Goal: Information Seeking & Learning: Learn about a topic

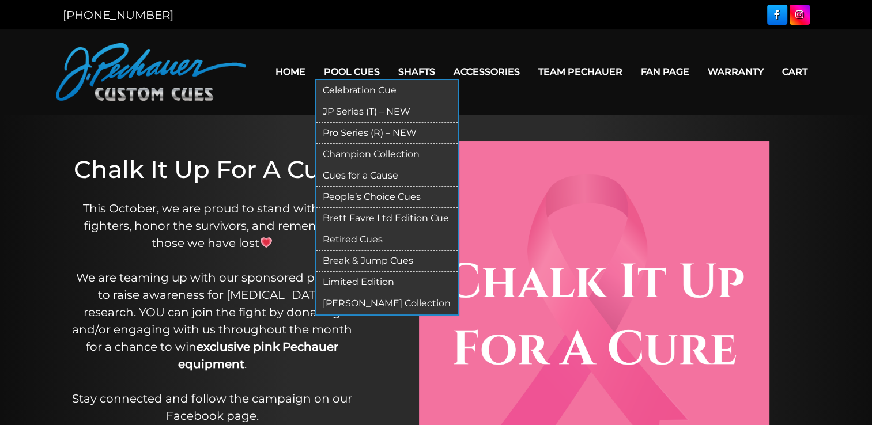
click at [350, 90] on link "Celebration Cue" at bounding box center [387, 90] width 142 height 21
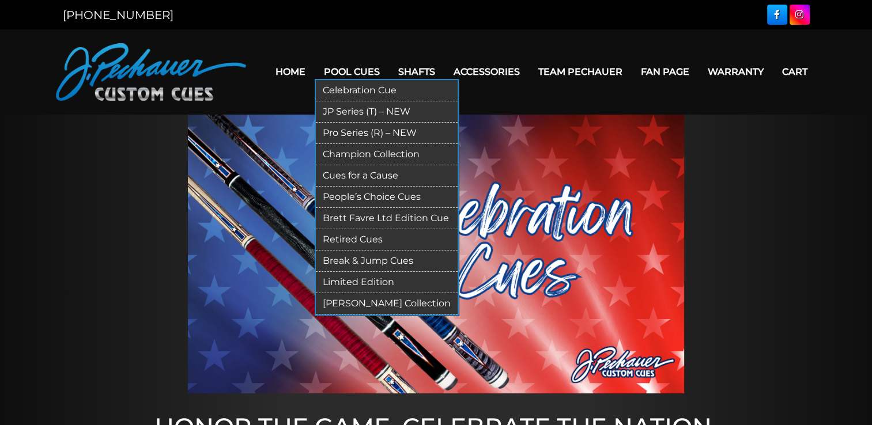
click at [344, 114] on link "JP Series (T) – NEW" at bounding box center [387, 111] width 142 height 21
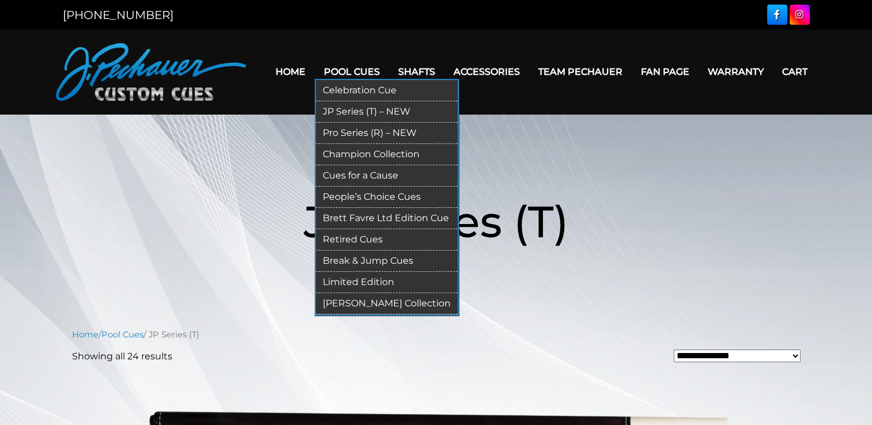
click at [339, 134] on link "Pro Series (R) – NEW" at bounding box center [387, 133] width 142 height 21
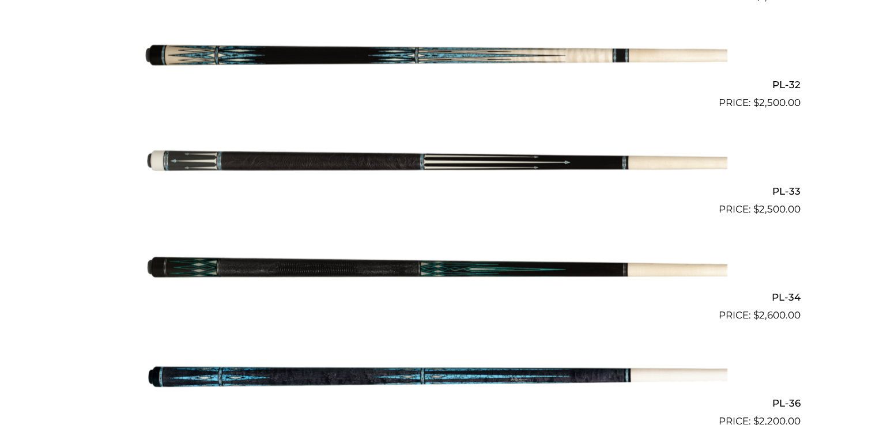
scroll to position [2768, 0]
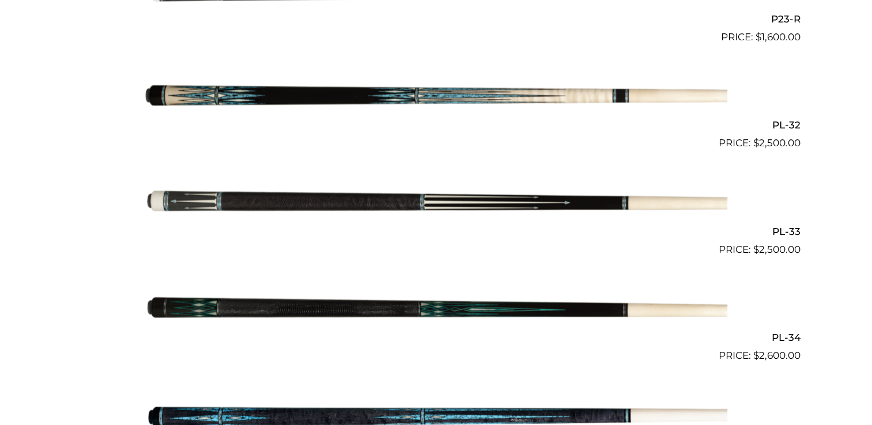
click at [353, 202] on img at bounding box center [436, 204] width 582 height 97
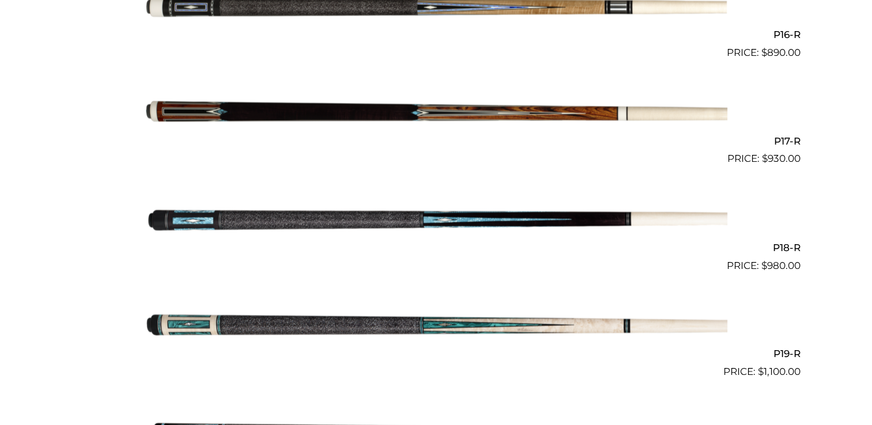
scroll to position [2008, 0]
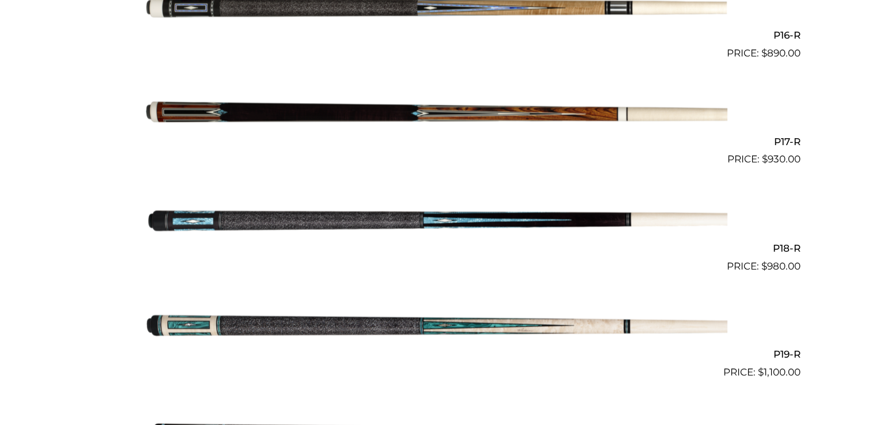
click at [261, 116] on img at bounding box center [436, 114] width 582 height 97
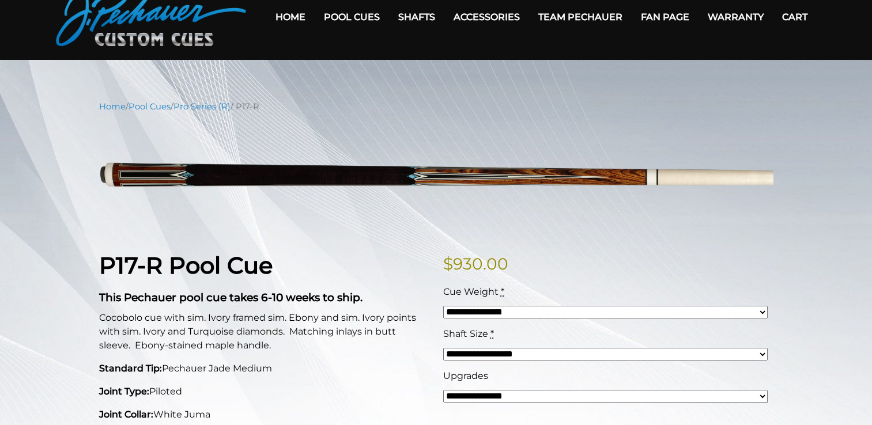
scroll to position [55, 0]
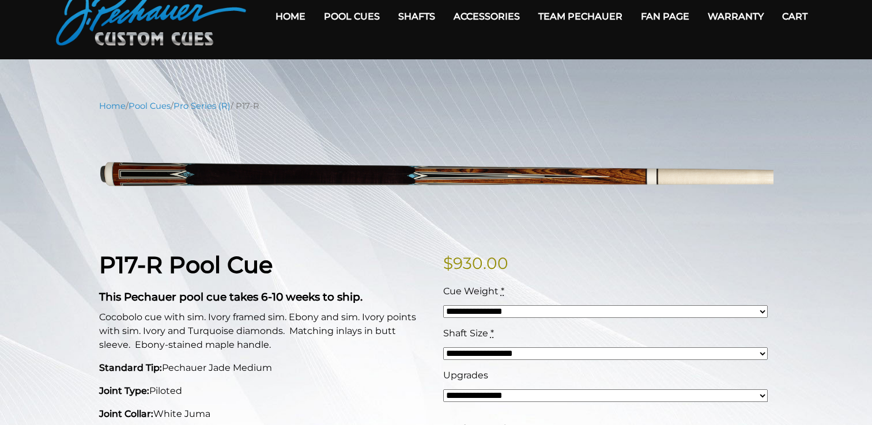
click at [504, 393] on select "**********" at bounding box center [605, 396] width 325 height 13
select select "*****"
click at [443, 390] on select "**********" at bounding box center [605, 396] width 325 height 13
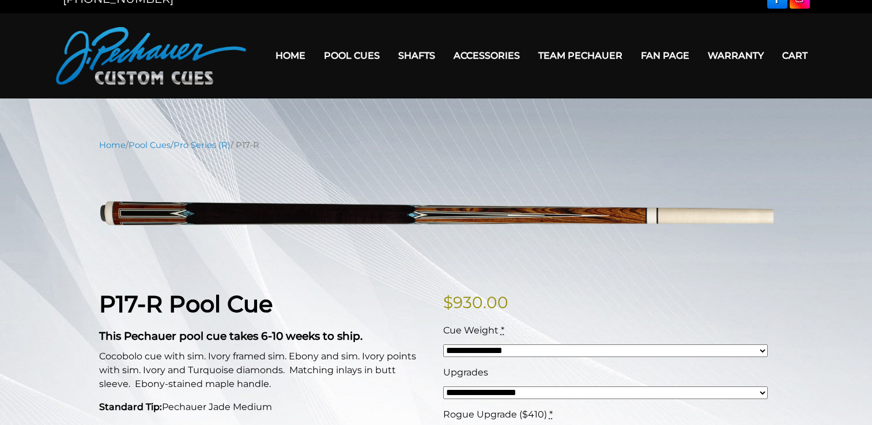
scroll to position [0, 0]
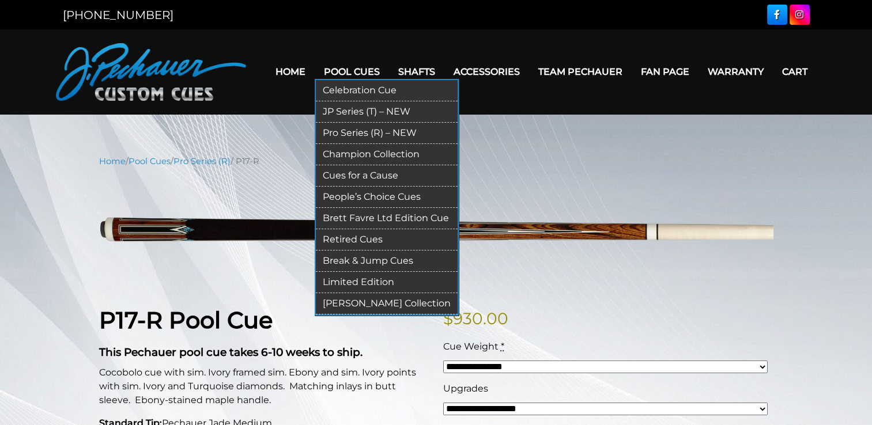
click at [353, 153] on link "Champion Collection" at bounding box center [387, 154] width 142 height 21
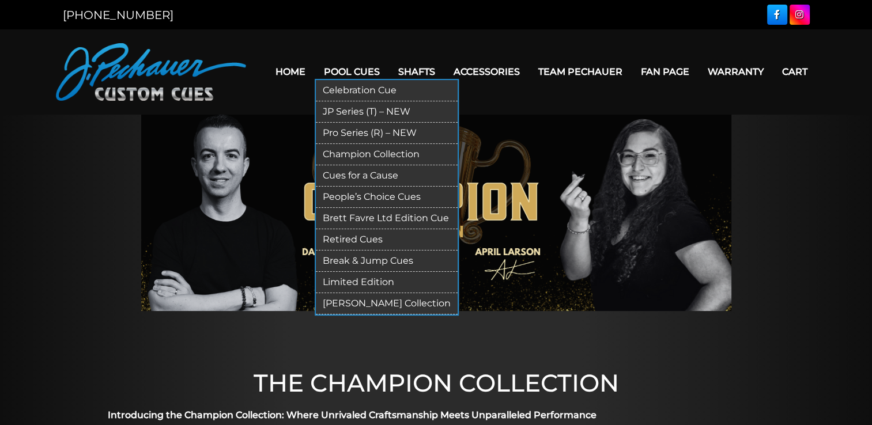
click at [362, 191] on link "People’s Choice Cues" at bounding box center [387, 197] width 142 height 21
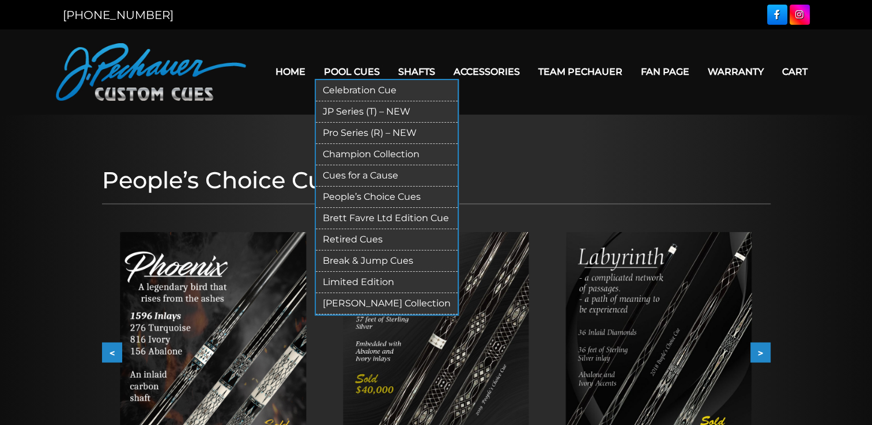
click at [364, 217] on link "Brett Favre Ltd Edition Cue" at bounding box center [387, 218] width 142 height 21
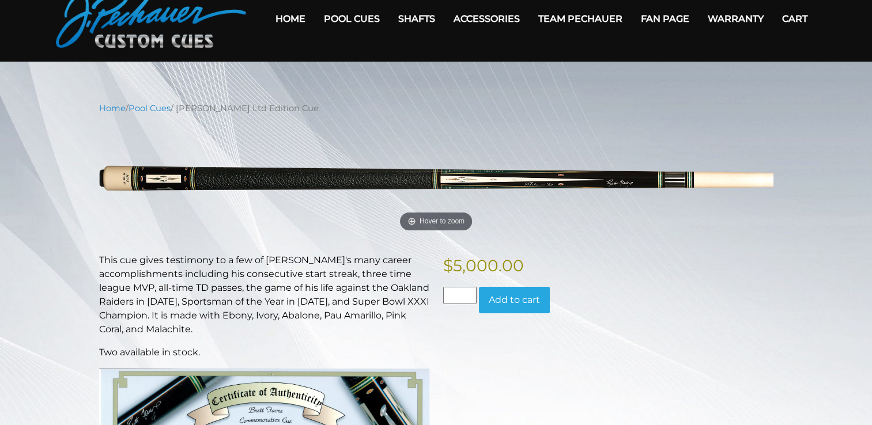
scroll to position [53, 0]
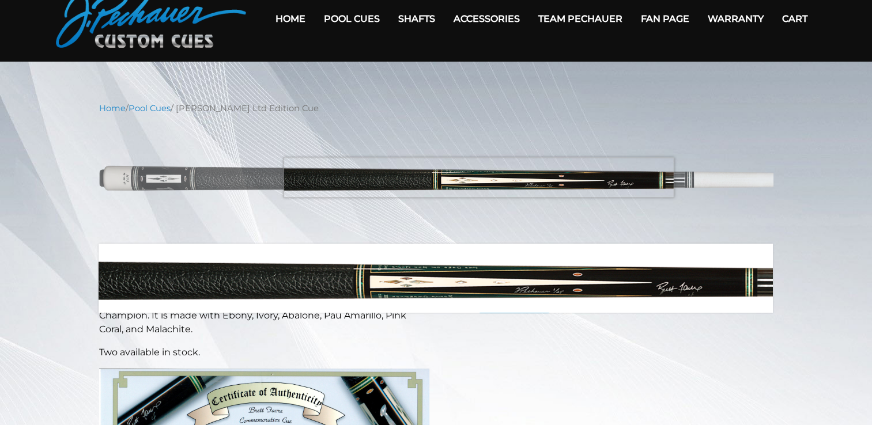
click at [478, 178] on img at bounding box center [436, 179] width 674 height 112
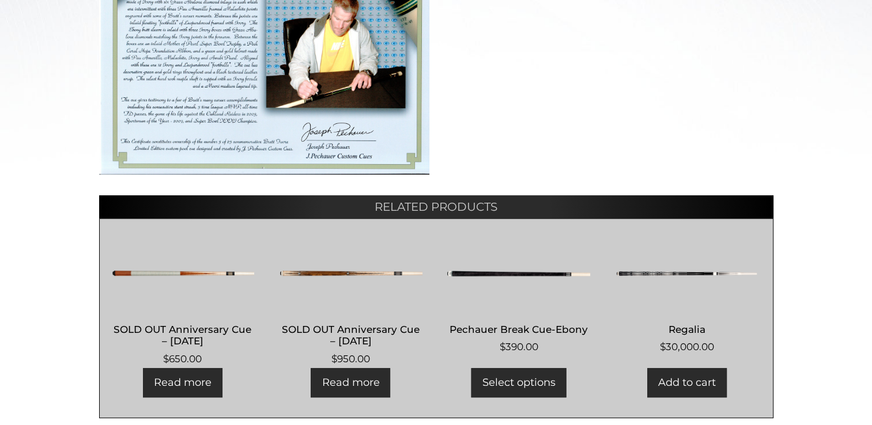
scroll to position [504, 0]
